Goal: Task Accomplishment & Management: Use online tool/utility

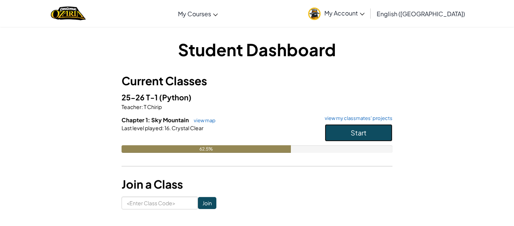
click at [373, 129] on button "Start" at bounding box center [359, 132] width 68 height 17
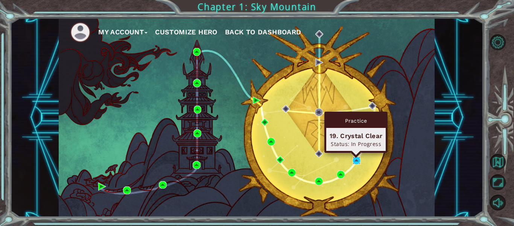
click at [357, 161] on img at bounding box center [357, 160] width 8 height 8
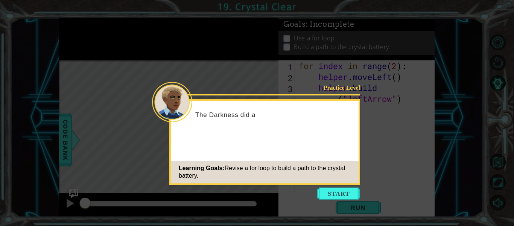
click at [337, 185] on icon at bounding box center [257, 113] width 514 height 226
click at [338, 189] on button "Start" at bounding box center [338, 193] width 43 height 12
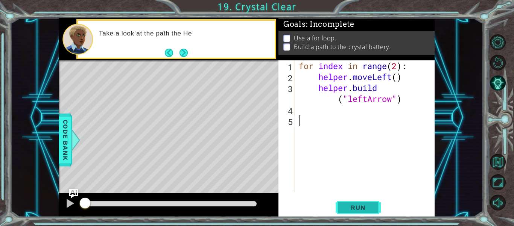
click at [353, 206] on span "Run" at bounding box center [358, 207] width 30 height 8
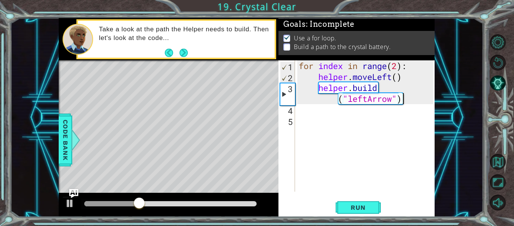
click at [409, 95] on div "for index in range ( 2 ) : helper . moveLeft ( ) helper . build ( "leftArrow" )" at bounding box center [368, 136] width 140 height 153
type textarea "[DOMAIN_NAME]("leftArrow")"
click at [410, 102] on div "for index in range ( 2 ) : helper . moveLeft ( ) helper . build ( "leftArrow" )" at bounding box center [368, 136] width 140 height 153
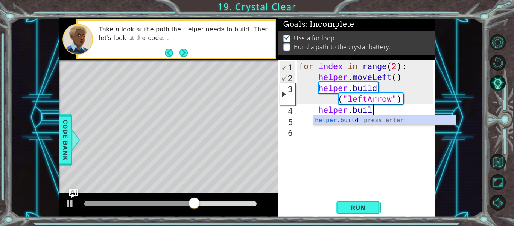
scroll to position [0, 3]
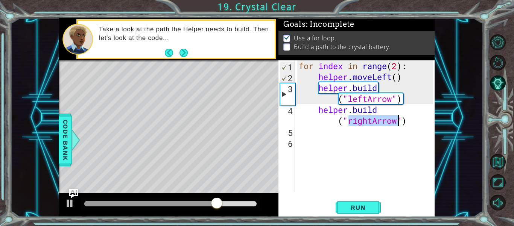
click at [371, 122] on div "for index in range ( 2 ) : helper . moveLeft ( ) helper . build ( "leftArrow" )…" at bounding box center [366, 125] width 136 height 131
click at [374, 120] on div "for index in range ( 2 ) : helper . moveLeft ( ) helper . build ( "leftArrow" )…" at bounding box center [368, 136] width 140 height 153
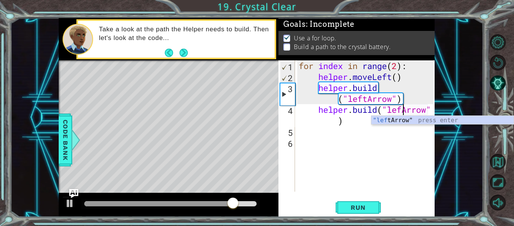
type textarea "[DOMAIN_NAME]("leftArrow")"
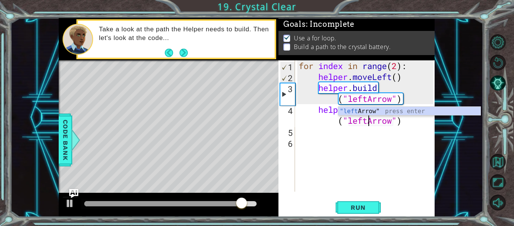
click at [410, 123] on div "for index in range ( 2 ) : helper . moveLeft ( ) helper . build ( "leftArrow" )…" at bounding box center [368, 136] width 140 height 153
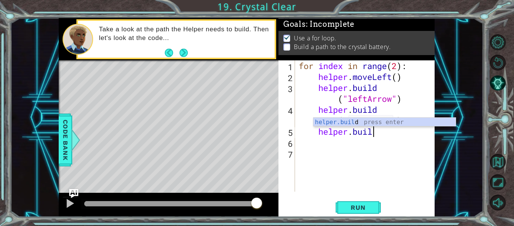
scroll to position [0, 3]
click at [392, 121] on div "[DOMAIN_NAME] press enter" at bounding box center [385, 131] width 142 height 27
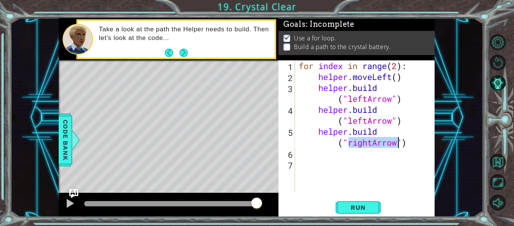
click at [374, 147] on div "for index in range ( 2 ) : helper . moveLeft ( ) helper . build ( "leftArrow" )…" at bounding box center [366, 125] width 136 height 131
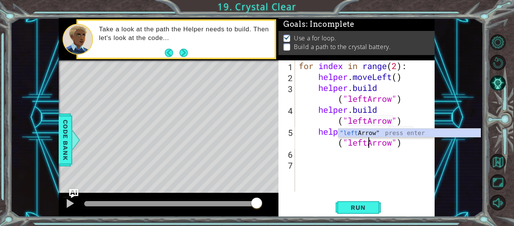
scroll to position [0, 5]
type textarea "[DOMAIN_NAME]("leftArrow")"
click at [345, 207] on span "Run" at bounding box center [358, 207] width 30 height 8
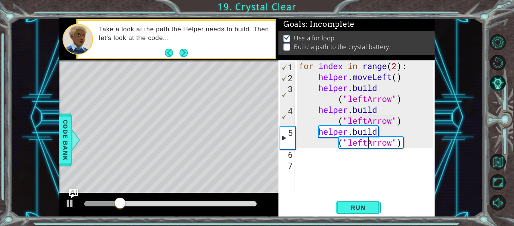
click at [417, 139] on div "for index in range ( 2 ) : helper . moveLeft ( ) helper . build ( "leftArrow" )…" at bounding box center [368, 136] width 140 height 153
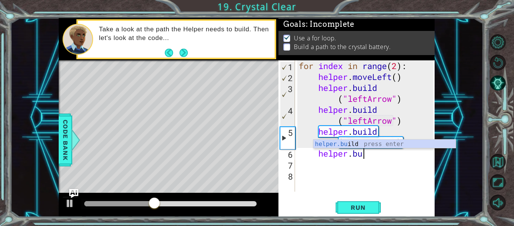
scroll to position [0, 3]
click at [415, 148] on div "helper.bu ild press enter" at bounding box center [385, 152] width 142 height 27
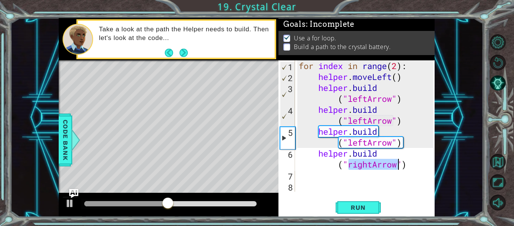
click at [374, 165] on div "for index in range ( 2 ) : helper . moveLeft ( ) helper . build ( "leftArrow" )…" at bounding box center [366, 125] width 136 height 131
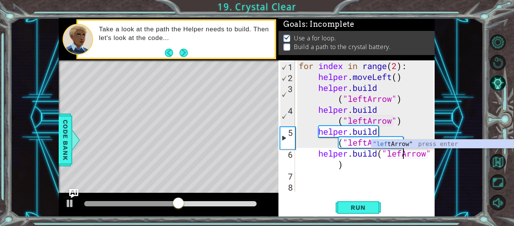
type textarea "[DOMAIN_NAME]("leftArrow")"
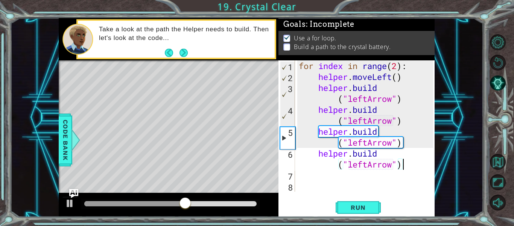
click at [405, 166] on div "for index in range ( 2 ) : helper . moveLeft ( ) helper . build ( "leftArrow" )…" at bounding box center [368, 136] width 140 height 153
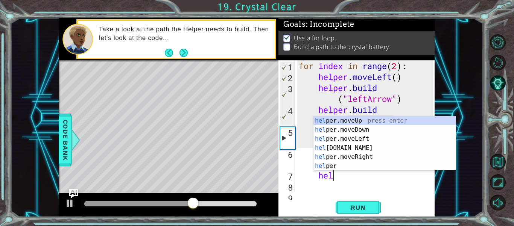
scroll to position [0, 2]
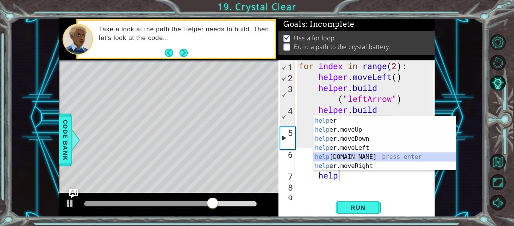
click at [393, 154] on div "help er press enter help er.moveUp press enter help er.moveDown press enter hel…" at bounding box center [385, 152] width 142 height 72
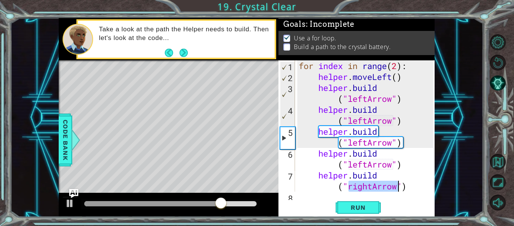
click at [375, 184] on div "for index in range ( 2 ) : helper . moveLeft ( ) helper . build ( "leftArrow" )…" at bounding box center [366, 125] width 136 height 131
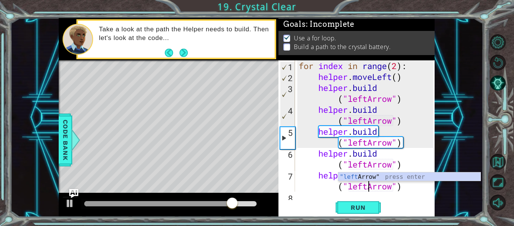
scroll to position [0, 5]
click at [352, 210] on span "Run" at bounding box center [358, 207] width 30 height 8
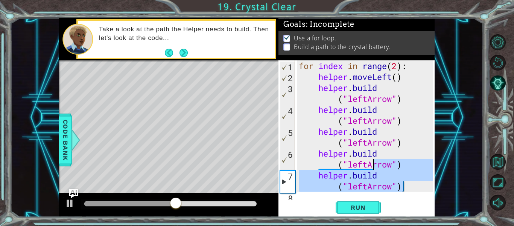
drag, startPoint x: 412, startPoint y: 187, endPoint x: 374, endPoint y: 165, distance: 43.4
click at [374, 165] on div "for index in range ( 2 ) : helper . moveLeft ( ) helper . build ( "leftArrow" )…" at bounding box center [368, 136] width 140 height 153
click at [319, 172] on div "for index in range ( 2 ) : helper . moveLeft ( ) helper . build ( "leftArrow" )…" at bounding box center [366, 125] width 136 height 131
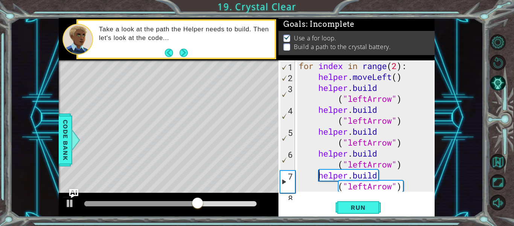
click at [368, 186] on div "for index in range ( 2 ) : helper . moveLeft ( ) helper . build ( "leftArrow" )…" at bounding box center [368, 136] width 140 height 153
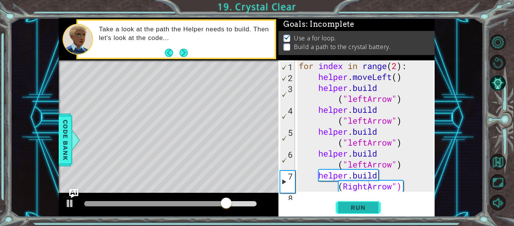
click at [353, 206] on span "Run" at bounding box center [358, 207] width 30 height 8
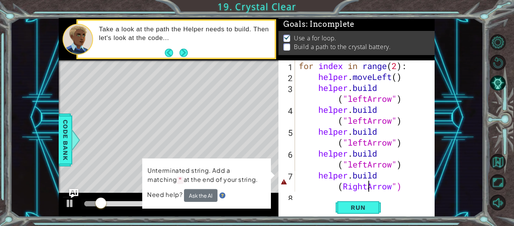
click at [343, 185] on div "for index in range ( 2 ) : helper . moveLeft ( ) helper . build ( "leftArrow" )…" at bounding box center [368, 136] width 140 height 153
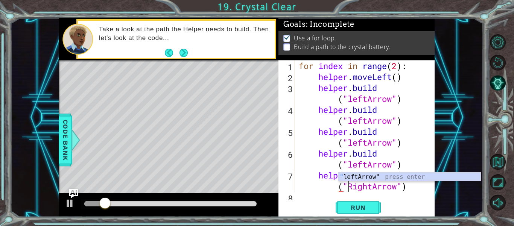
scroll to position [0, 4]
click at [354, 212] on button "Run" at bounding box center [358, 207] width 45 height 15
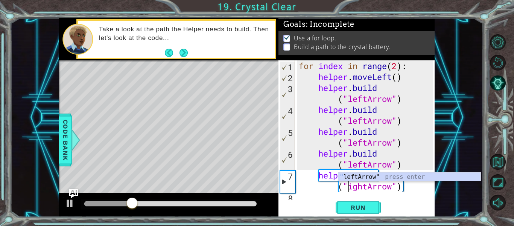
scroll to position [0, 5]
click at [362, 214] on button "Run" at bounding box center [358, 207] width 45 height 15
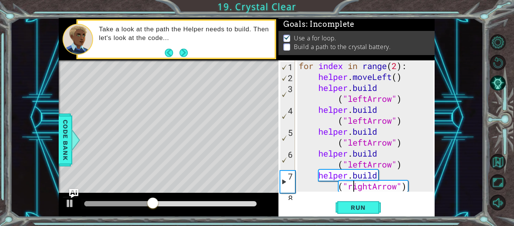
scroll to position [22, 0]
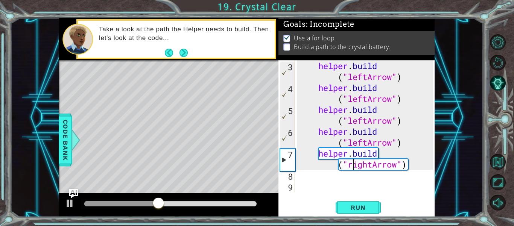
click at [387, 138] on div "helper . build ( "leftArrow" ) helper . build ( "leftArrow" ) helper . build ( …" at bounding box center [368, 142] width 140 height 164
click at [404, 160] on div "helper . build ( "leftArrow" ) helper . build ( "leftArrow" ) helper . build ( …" at bounding box center [368, 142] width 140 height 164
drag, startPoint x: 414, startPoint y: 161, endPoint x: 341, endPoint y: 169, distance: 73.5
click at [341, 169] on div "helper . build ( "leftArrow" ) helper . build ( "leftArrow" ) helper . build ( …" at bounding box center [368, 142] width 140 height 164
click at [376, 163] on div "helper . build ( "leftArrow" ) helper . build ( "leftArrow" ) helper . build ( …" at bounding box center [366, 125] width 136 height 131
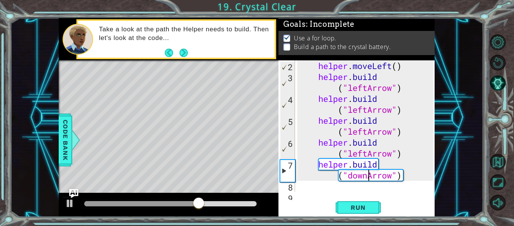
scroll to position [0, 5]
click at [345, 205] on span "Run" at bounding box center [358, 207] width 30 height 8
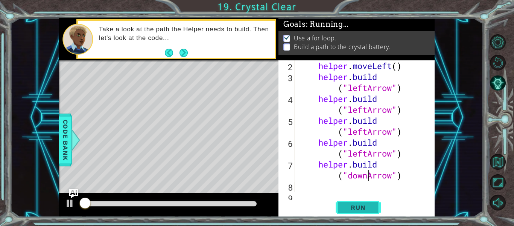
click at [351, 208] on span "Run" at bounding box center [358, 207] width 30 height 8
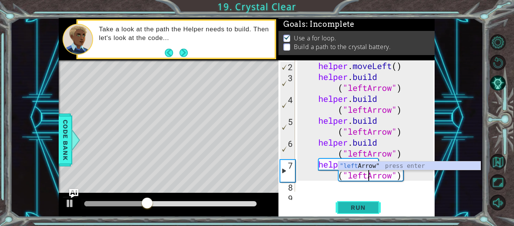
type textarea "[DOMAIN_NAME]("leftArrow")"
click at [359, 204] on span "Run" at bounding box center [358, 207] width 30 height 8
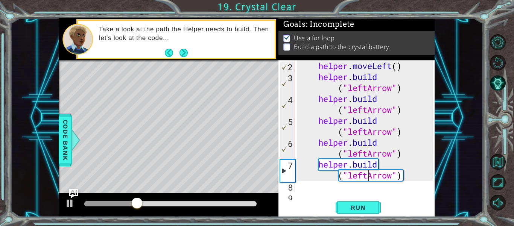
click at [412, 90] on div "helper . moveLeft ( ) helper . build ( "leftArrow" ) helper . build ( "leftArro…" at bounding box center [368, 136] width 140 height 153
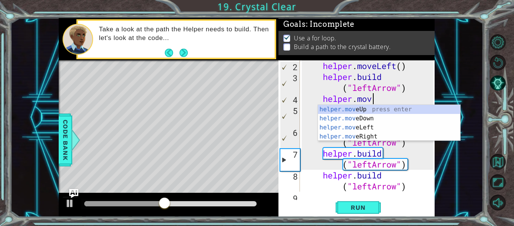
scroll to position [0, 3]
click at [406, 128] on div "helper.move Up press enter helper.move Down press enter helper.move Left press …" at bounding box center [389, 132] width 142 height 54
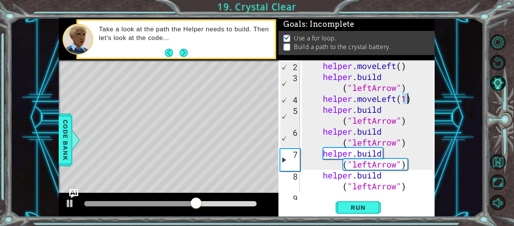
click at [404, 66] on div "helper . moveLeft ( ) helper . build ( "leftArrow" ) helper . moveLeft ( 1 ) he…" at bounding box center [369, 136] width 135 height 153
click at [405, 110] on div "helper . moveLeft ( 1 ) helper . build ( "leftArrow" ) helper . moveLeft ( 1 ) …" at bounding box center [369, 136] width 135 height 153
type textarea "[DOMAIN_NAME]("leftArrow")"
click at [413, 123] on div "helper . moveLeft ( 1 ) helper . build ( "leftArrow" ) helper . moveLeft ( 1 ) …" at bounding box center [369, 136] width 135 height 153
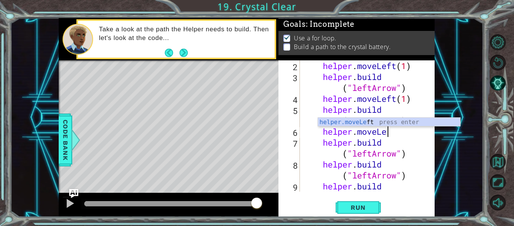
scroll to position [0, 4]
click at [414, 150] on div "helper . moveLeft ( 1 ) helper . build ( "leftArrow" ) helper . moveLeft ( 1 ) …" at bounding box center [369, 142] width 135 height 164
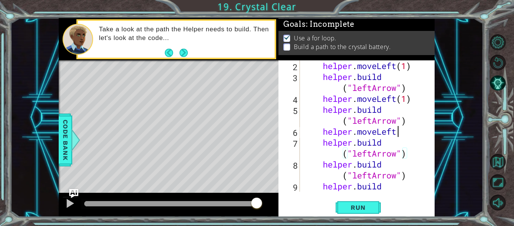
click at [403, 132] on div "helper . moveLeft ( 1 ) helper . build ( "leftArrow" ) helper . moveLeft ( 1 ) …" at bounding box center [369, 142] width 135 height 164
click at [352, 205] on span "Run" at bounding box center [358, 207] width 30 height 8
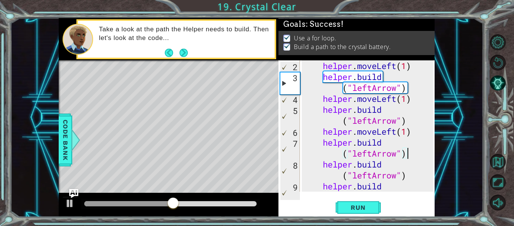
click at [412, 154] on div "helper . moveLeft ( 1 ) helper . build ( "leftArrow" ) helper . moveLeft ( 1 ) …" at bounding box center [369, 142] width 135 height 164
type textarea "[DOMAIN_NAME]("leftArrow")"
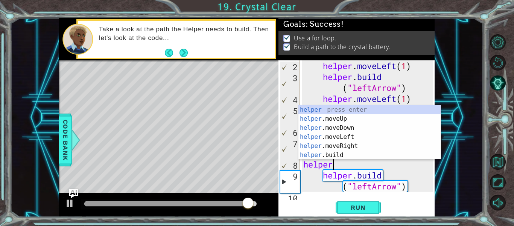
scroll to position [0, 1]
type textarea "helper"
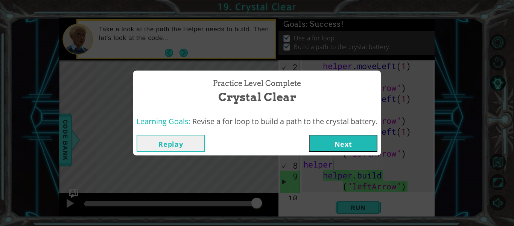
click at [333, 143] on button "Next" at bounding box center [343, 142] width 69 height 17
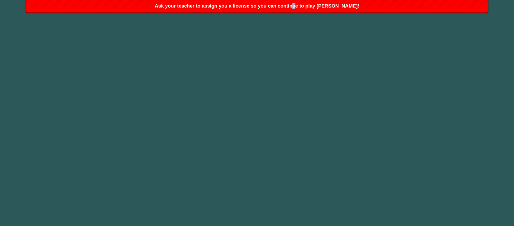
click at [307, 8] on span "Ask your teacher to assign you a license so you can continue to play [PERSON_NA…" at bounding box center [257, 6] width 205 height 6
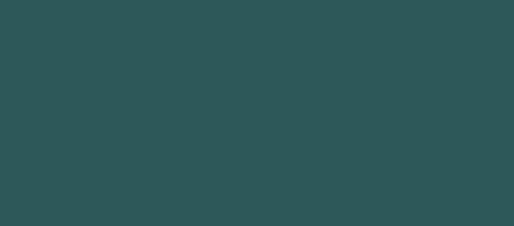
click at [307, 8] on body "Got it 1 2 3 4 5 6 7 helper press enter helper .moveUp press enter helper .move…" at bounding box center [257, 113] width 514 height 226
click at [255, 52] on body "Got it 1 2 3 4 5 6 7 helper press enter helper .moveUp press enter helper .move…" at bounding box center [257, 113] width 514 height 226
